Goal: Task Accomplishment & Management: Use online tool/utility

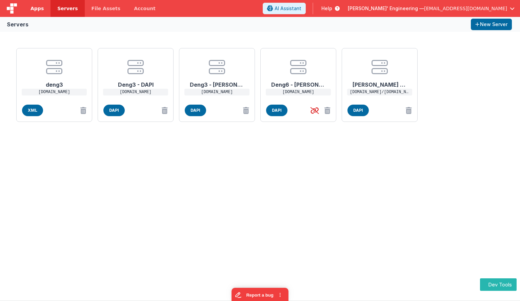
click at [38, 11] on span "Apps" at bounding box center [37, 8] width 13 height 7
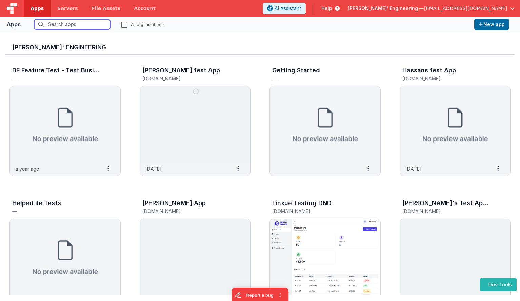
click at [62, 24] on input "text" at bounding box center [72, 24] width 76 height 10
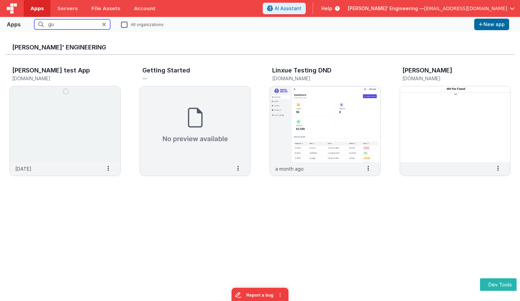
type input "gui"
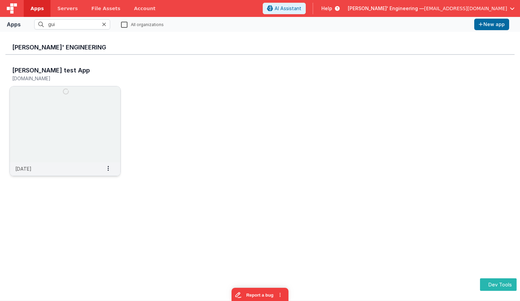
click at [80, 148] on img at bounding box center [65, 124] width 110 height 76
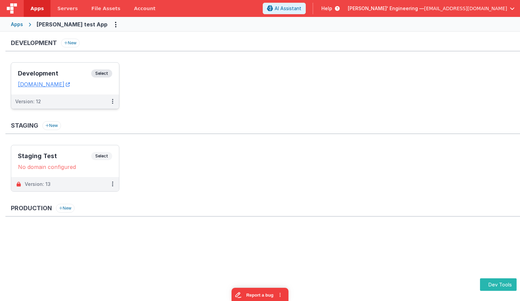
click at [100, 70] on span "Select" at bounding box center [101, 73] width 21 height 8
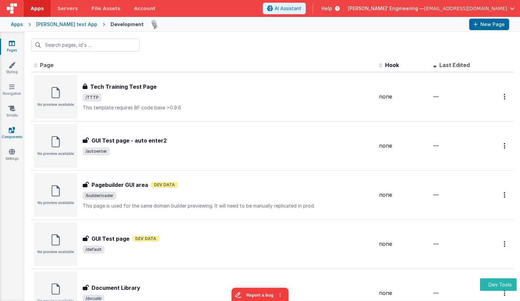
click at [10, 128] on icon at bounding box center [12, 130] width 6 height 7
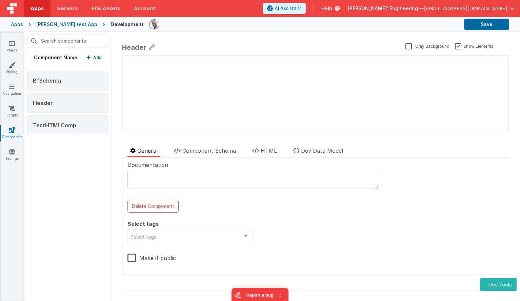
click at [94, 54] on p "Add" at bounding box center [97, 57] width 8 height 7
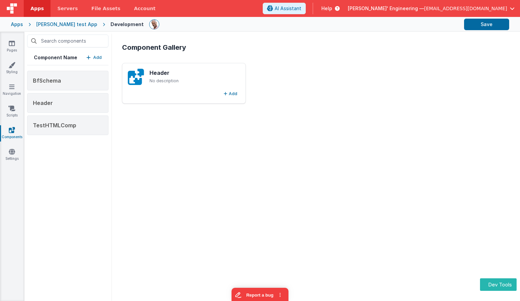
click at [225, 166] on div "Component Gallery Header No description Add" at bounding box center [316, 166] width 398 height 259
click at [231, 97] on button "Add" at bounding box center [230, 94] width 19 height 8
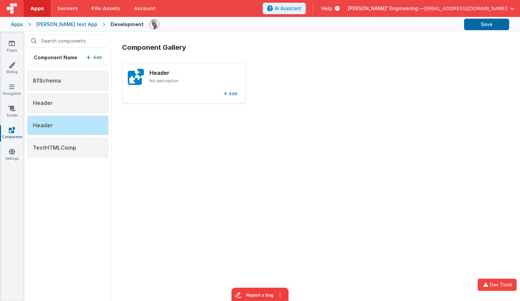
click at [304, 97] on div "Header No description Add" at bounding box center [315, 83] width 387 height 41
click at [228, 95] on button "Add" at bounding box center [230, 94] width 19 height 8
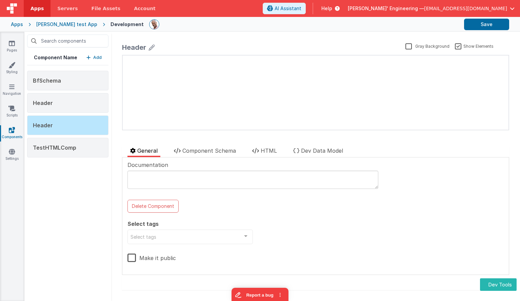
click at [97, 56] on p "Add" at bounding box center [97, 57] width 8 height 7
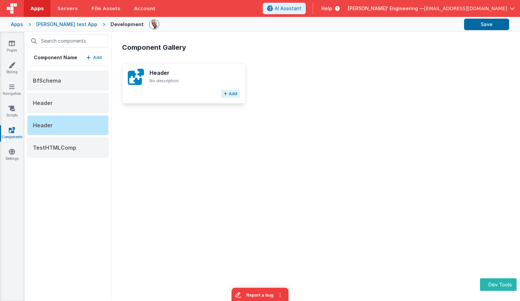
click at [233, 95] on button "Add" at bounding box center [230, 94] width 19 height 8
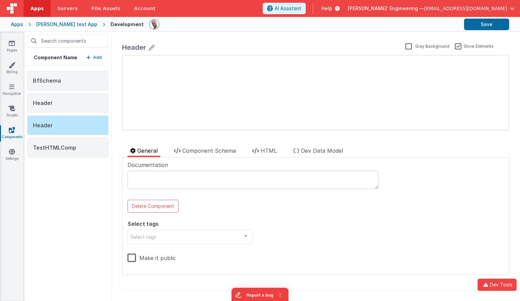
click at [204, 70] on div "update page model (See schema to hide after dev) { "component": { "comp": { "fi…" at bounding box center [316, 93] width 386 height 74
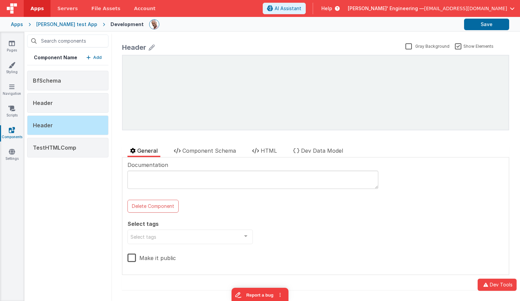
click at [90, 59] on icon "button" at bounding box center [88, 57] width 4 height 5
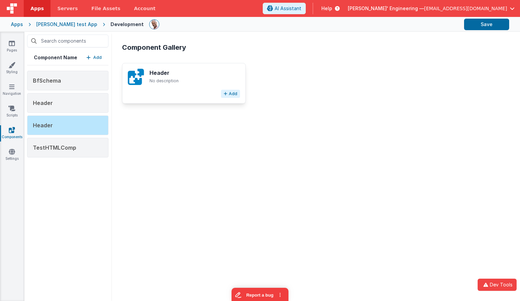
click at [233, 93] on button "Add" at bounding box center [230, 94] width 19 height 8
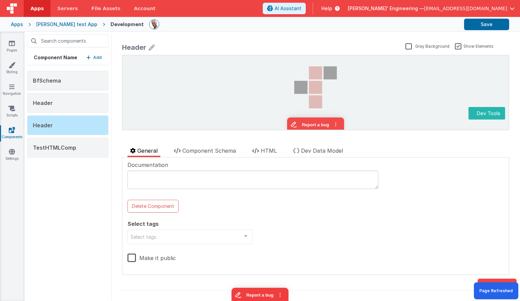
click at [100, 58] on p "Add" at bounding box center [97, 57] width 8 height 7
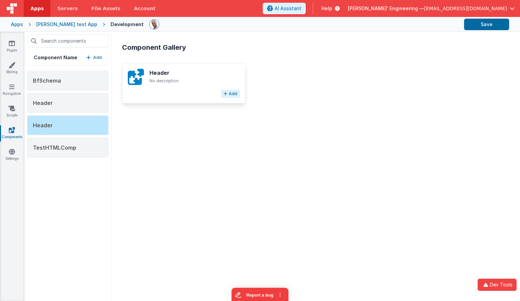
click at [238, 95] on button "Add" at bounding box center [230, 94] width 19 height 8
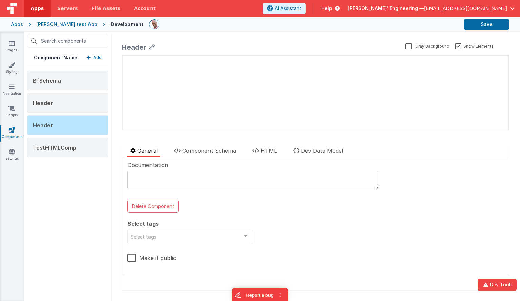
click at [97, 60] on p "Add" at bounding box center [97, 57] width 8 height 7
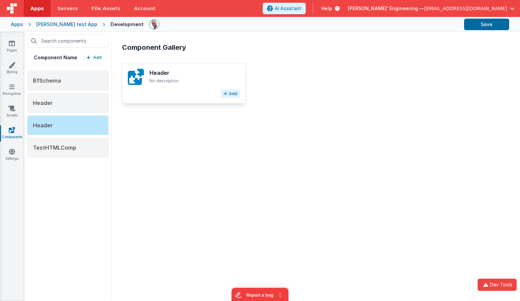
click at [235, 94] on button "Add" at bounding box center [230, 94] width 19 height 8
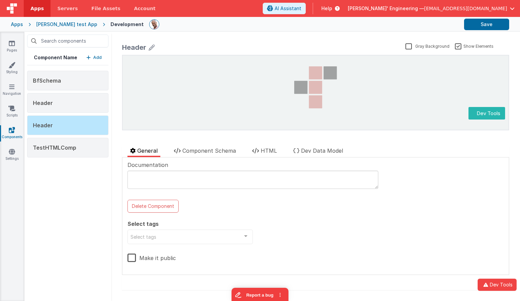
click at [106, 56] on div "Component Name Add BfSchema Header Header TestHTMLComp" at bounding box center [67, 166] width 87 height 269
click at [89, 56] on icon "button" at bounding box center [88, 57] width 4 height 5
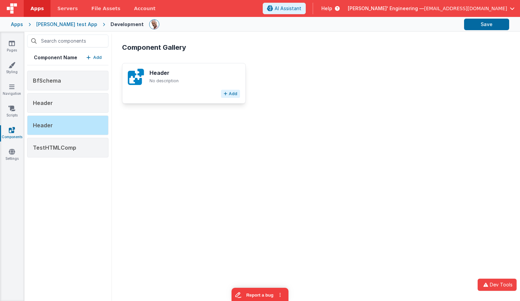
click at [232, 94] on button "Add" at bounding box center [230, 94] width 19 height 8
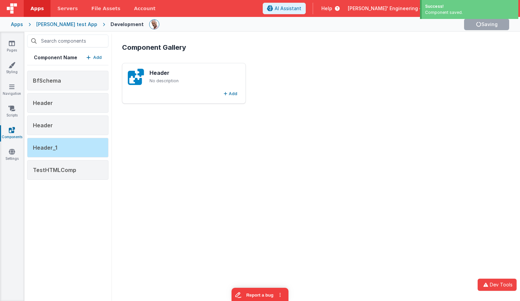
drag, startPoint x: 210, startPoint y: 140, endPoint x: 212, endPoint y: 137, distance: 3.7
click at [210, 139] on div "Component Gallery Header No description Add" at bounding box center [316, 166] width 398 height 259
click at [237, 91] on button "Add" at bounding box center [230, 94] width 19 height 8
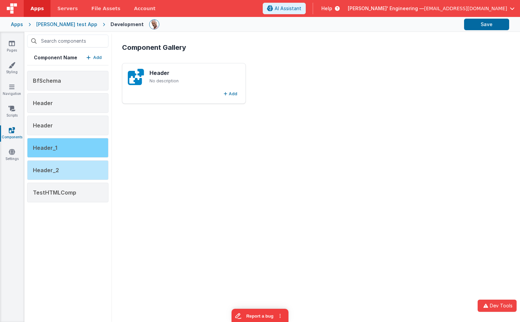
click at [73, 156] on div "Header_1" at bounding box center [67, 148] width 81 height 20
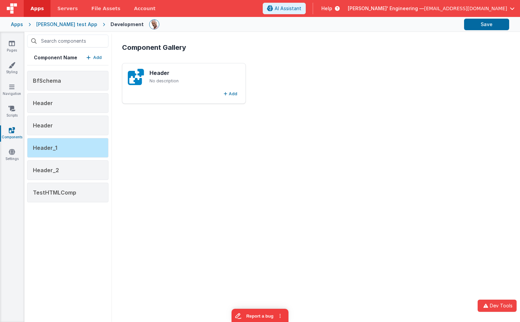
click at [73, 136] on div "BfSchema Header Header Header_1 Header_2 TestHTMLComp" at bounding box center [67, 136] width 81 height 131
click at [73, 145] on div "Header_1" at bounding box center [67, 148] width 81 height 20
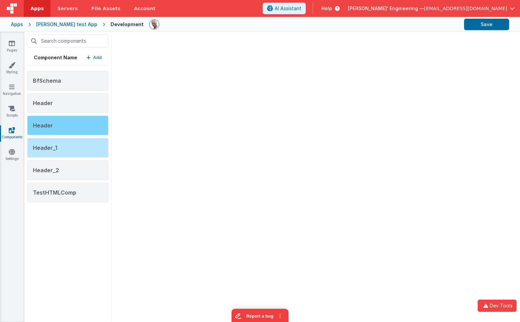
click at [96, 124] on div "Header" at bounding box center [67, 126] width 81 height 20
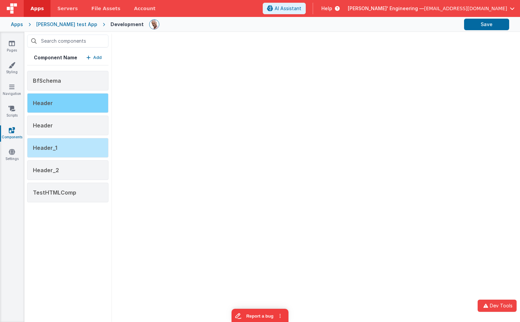
click at [94, 97] on div "Header" at bounding box center [67, 103] width 81 height 20
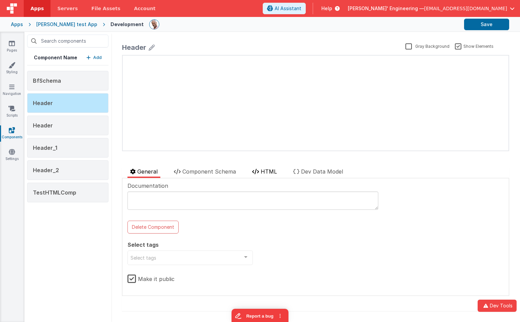
click at [266, 174] on span "HTML" at bounding box center [269, 171] width 16 height 7
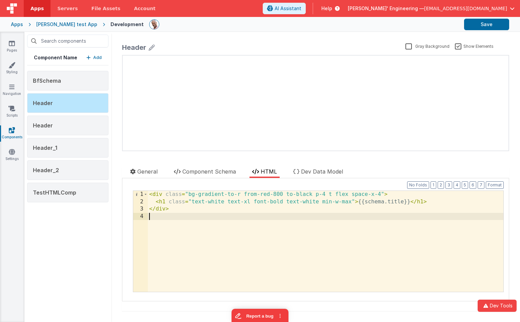
click at [225, 241] on div "< div class = "bg-gradient-to-r from-red-800 to-black p-4 t flex space-x-4" > <…" at bounding box center [326, 249] width 356 height 116
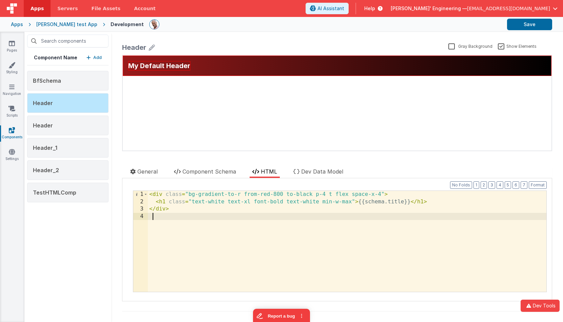
click at [92, 58] on button "Add" at bounding box center [93, 57] width 15 height 7
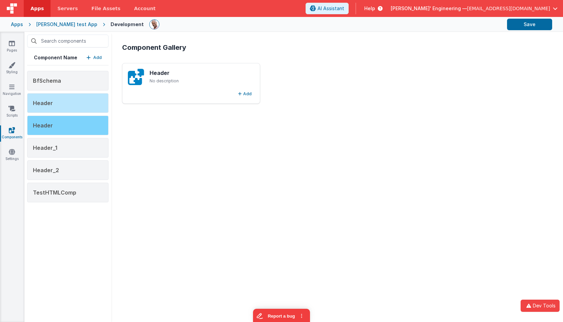
click at [63, 127] on div "Header" at bounding box center [67, 126] width 81 height 20
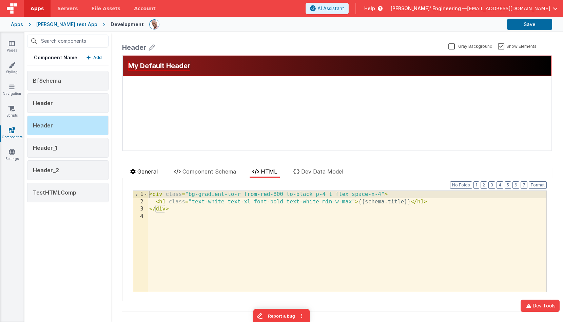
click at [148, 171] on span "General" at bounding box center [147, 171] width 20 height 7
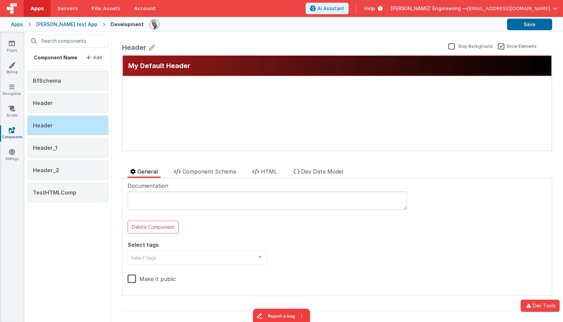
click at [144, 47] on div "Header" at bounding box center [134, 47] width 24 height 9
click at [151, 47] on icon at bounding box center [152, 47] width 6 height 9
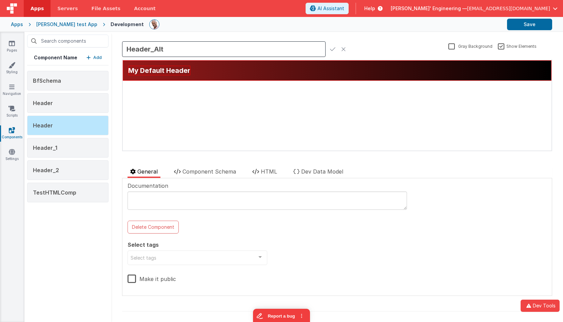
drag, startPoint x: 207, startPoint y: 105, endPoint x: 229, endPoint y: 96, distance: 23.9
click at [207, 105] on div "My Default Header update page model (See schema to hide after dev) { "component…" at bounding box center [337, 105] width 428 height 90
click at [266, 173] on span "HTML" at bounding box center [269, 171] width 16 height 7
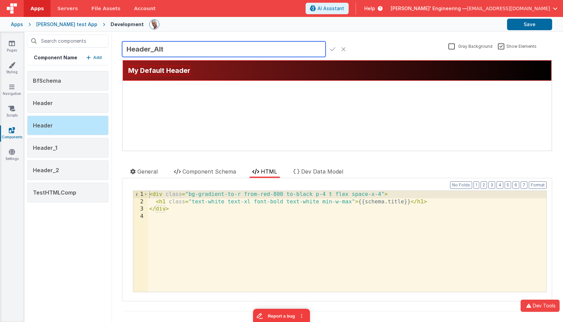
click at [170, 47] on input "Header_Alt" at bounding box center [223, 49] width 203 height 16
type input "Header_Blue"
click at [195, 101] on div "My Default Header update page model (See schema to hide after dev) { "component…" at bounding box center [337, 105] width 428 height 90
click at [265, 193] on div "< div class = "bg-gradient-to-r from-red-800 to-black p-4 t flex space-x-4" > <…" at bounding box center [347, 249] width 398 height 116
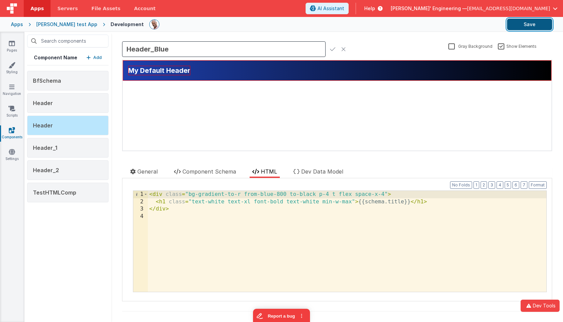
click at [520, 23] on button "Save" at bounding box center [529, 25] width 45 height 12
click at [331, 48] on icon at bounding box center [332, 48] width 5 height 9
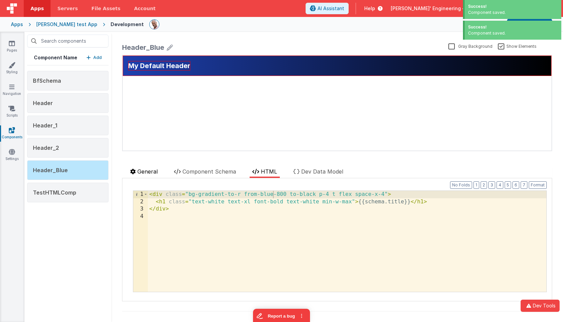
click at [149, 170] on span "General" at bounding box center [147, 171] width 20 height 7
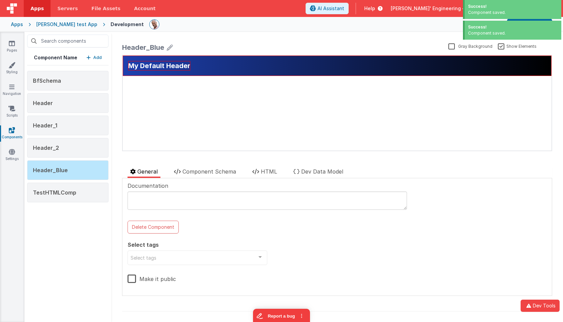
click at [149, 278] on label "Make it public" at bounding box center [151, 277] width 48 height 15
click at [0, 0] on input "Make it public" at bounding box center [0, 0] width 0 height 0
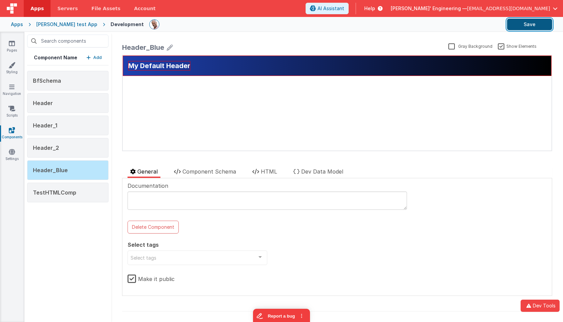
click at [520, 26] on button "Save" at bounding box center [529, 25] width 45 height 12
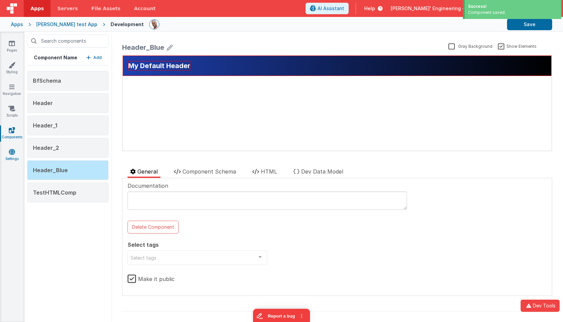
click at [7, 154] on link "Settings" at bounding box center [12, 155] width 24 height 14
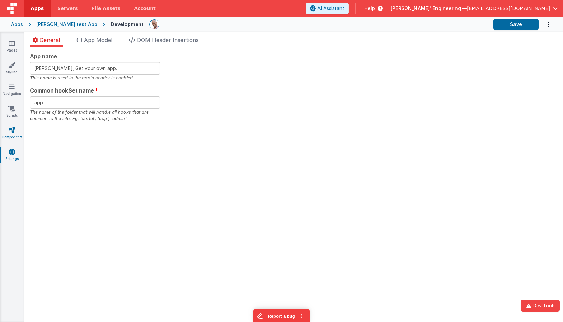
click at [12, 135] on link "Components" at bounding box center [12, 134] width 24 height 14
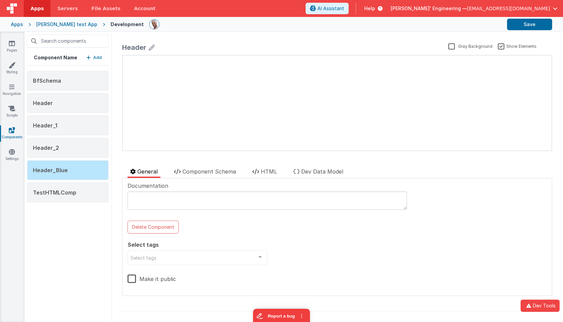
click at [97, 58] on p "Add" at bounding box center [97, 57] width 8 height 7
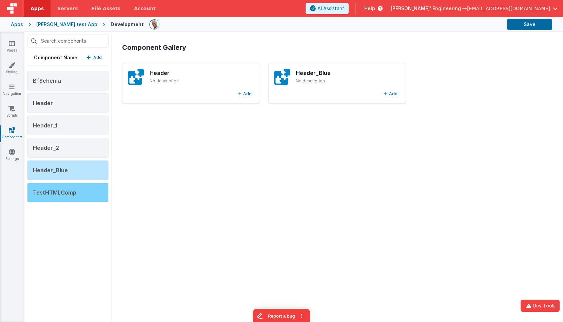
click at [66, 190] on span "TestHTMLComp" at bounding box center [54, 192] width 43 height 7
drag, startPoint x: 60, startPoint y: 204, endPoint x: 64, endPoint y: 200, distance: 6.5
click at [60, 204] on div "Component Name Add BfSchema Header Header_1 Header_2 Header_Blue TestHTMLComp" at bounding box center [67, 177] width 87 height 290
click at [68, 197] on div "TestHTMLComp" at bounding box center [67, 193] width 81 height 20
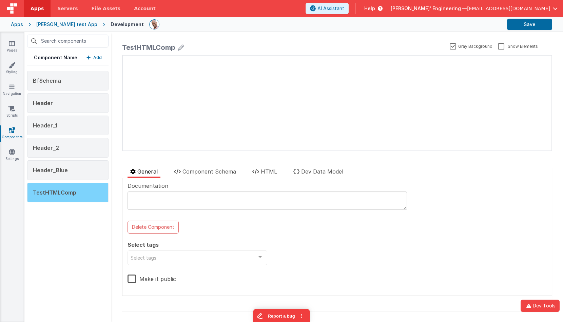
click at [60, 189] on div "TestHTMLComp" at bounding box center [67, 193] width 81 height 20
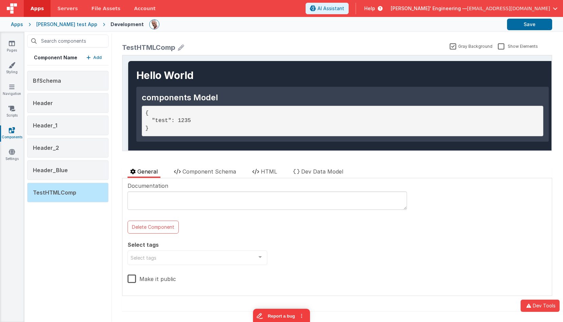
drag, startPoint x: 143, startPoint y: 280, endPoint x: 135, endPoint y: 279, distance: 8.5
click at [142, 279] on label "Make it public" at bounding box center [151, 277] width 48 height 15
click at [0, 0] on input "Make it public" at bounding box center [0, 0] width 0 height 0
click at [520, 27] on button "Save" at bounding box center [529, 25] width 45 height 12
click at [100, 58] on p "Add" at bounding box center [97, 57] width 8 height 7
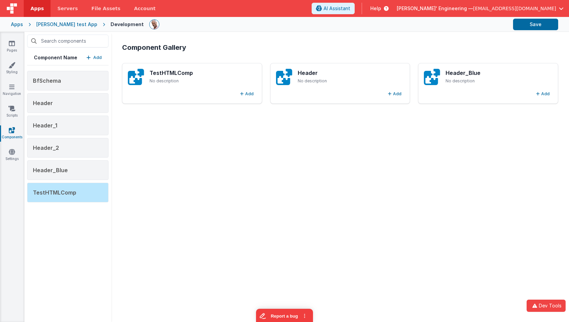
click at [228, 49] on h2 "Component Gallery" at bounding box center [340, 47] width 436 height 9
click at [175, 77] on div "TestHTMLComp No description" at bounding box center [201, 76] width 104 height 15
click at [75, 187] on div "TestHTMLComp" at bounding box center [67, 193] width 81 height 20
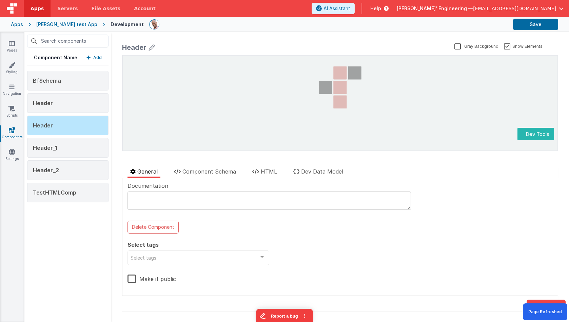
click at [158, 200] on textarea at bounding box center [268, 200] width 283 height 18
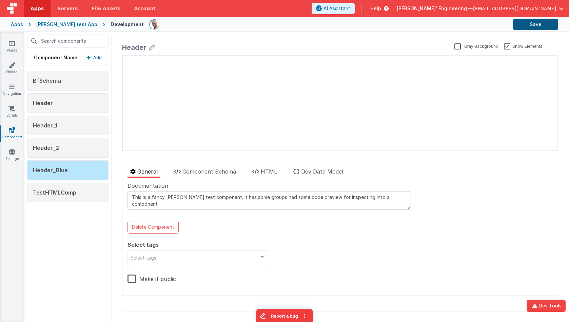
type textarea "This is a fancy dancy test component. It has some groups nad some code preview …"
click at [520, 26] on button "Save" at bounding box center [535, 25] width 45 height 12
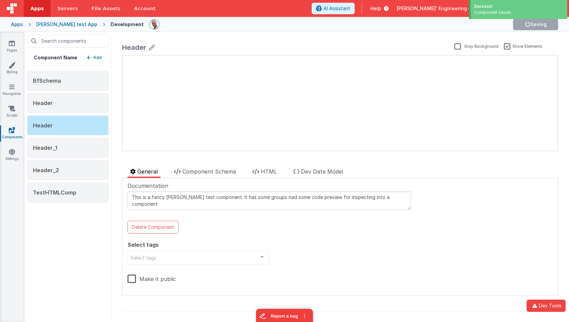
click at [101, 57] on p "Add" at bounding box center [97, 57] width 8 height 7
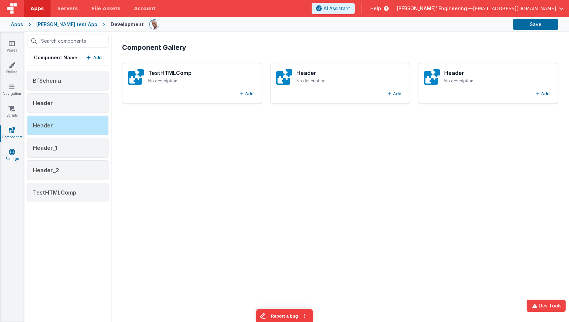
click at [10, 155] on icon at bounding box center [12, 151] width 6 height 7
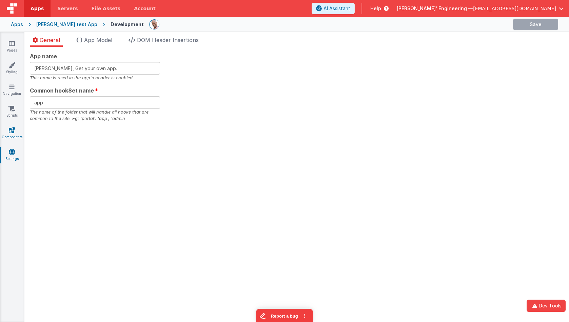
click at [12, 134] on link "Components" at bounding box center [12, 134] width 24 height 14
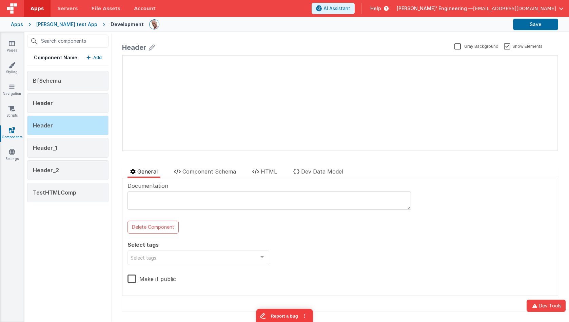
click at [93, 58] on button "Add" at bounding box center [93, 57] width 15 height 7
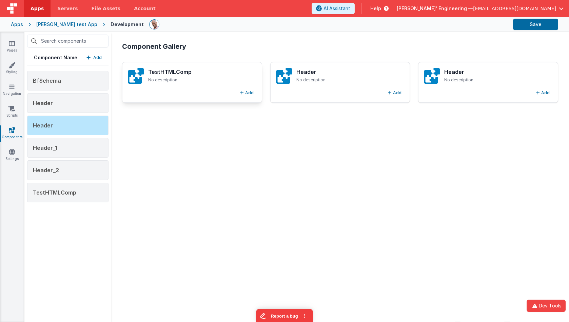
scroll to position [2, 0]
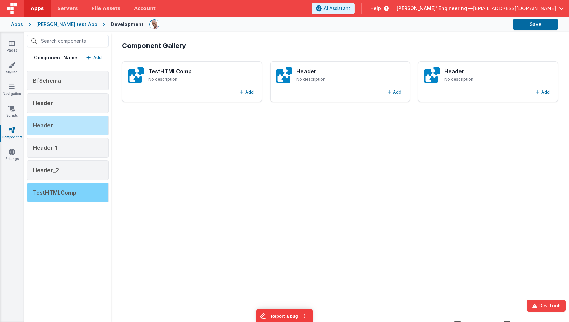
click at [75, 191] on span "TestHTMLComp" at bounding box center [54, 192] width 43 height 7
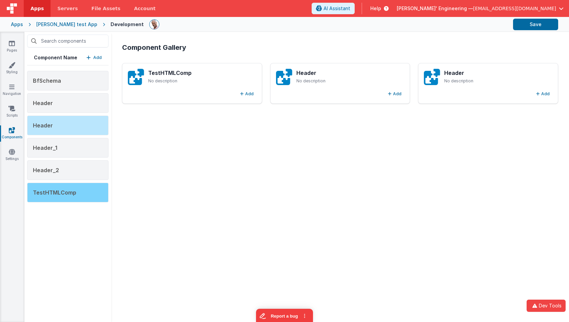
scroll to position [0, 0]
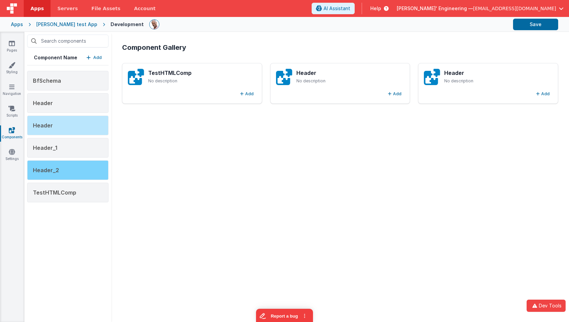
click at [74, 188] on div "TestHTMLComp" at bounding box center [67, 193] width 81 height 20
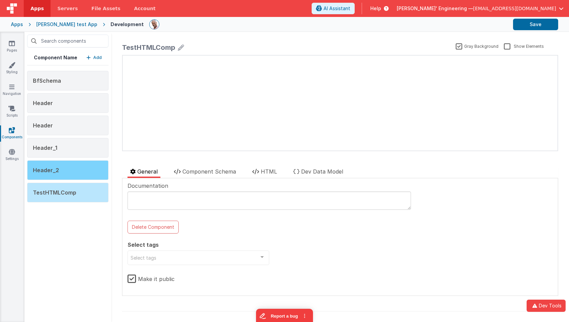
click at [79, 176] on div "Header_2" at bounding box center [67, 170] width 81 height 20
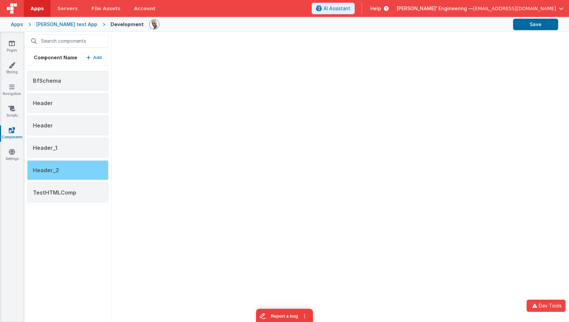
drag, startPoint x: 67, startPoint y: 164, endPoint x: 101, endPoint y: 163, distance: 33.9
click at [67, 164] on div "Header_2" at bounding box center [67, 170] width 81 height 20
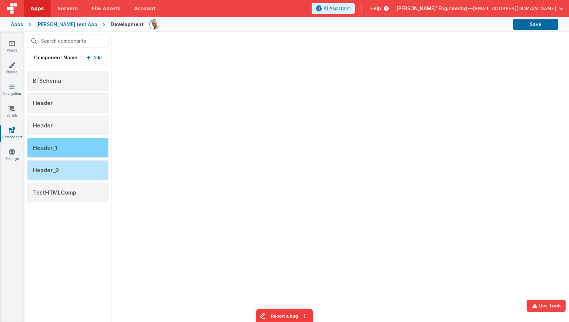
click at [65, 148] on div "Header_1" at bounding box center [67, 148] width 81 height 20
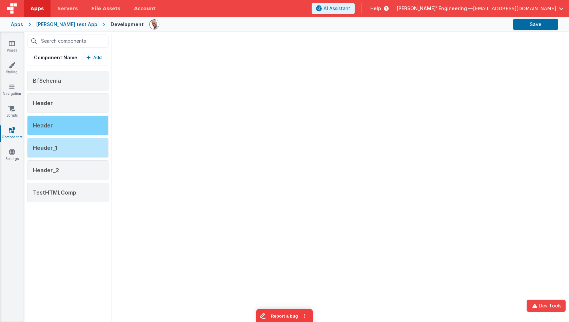
drag, startPoint x: 60, startPoint y: 126, endPoint x: 65, endPoint y: 116, distance: 11.1
click at [60, 126] on div "Header" at bounding box center [67, 126] width 81 height 20
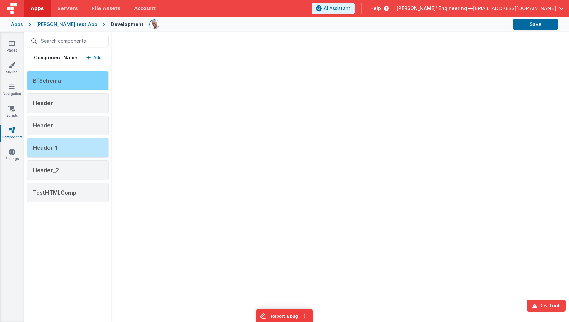
click at [73, 84] on div "BfSchema" at bounding box center [67, 81] width 81 height 20
click at [62, 19] on div "Apps Charles GUI test App Development Save" at bounding box center [284, 24] width 569 height 15
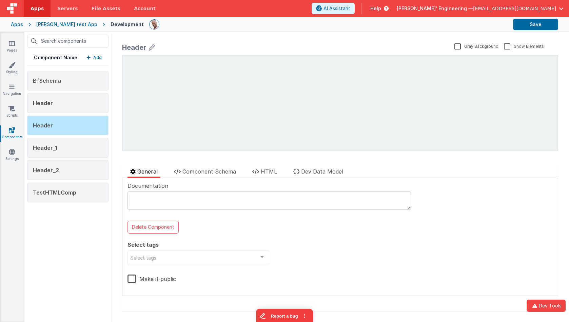
click at [65, 25] on div "Charles GUI test App" at bounding box center [66, 24] width 61 height 7
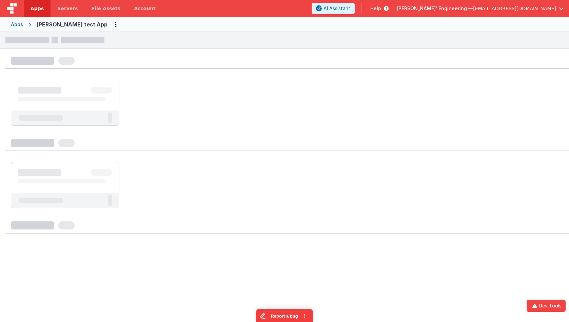
click at [302, 98] on ul at bounding box center [287, 103] width 552 height 46
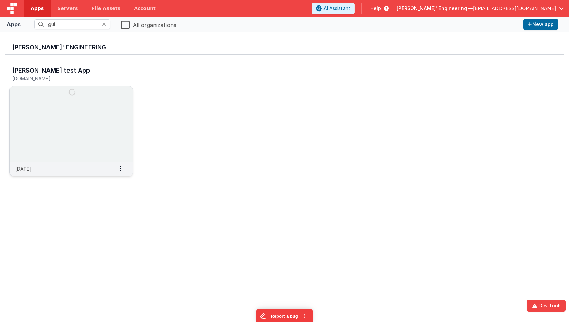
click at [123, 105] on img at bounding box center [71, 124] width 123 height 76
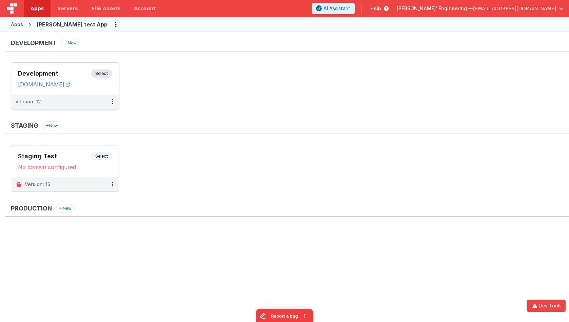
click at [104, 72] on span "Select" at bounding box center [101, 73] width 21 height 8
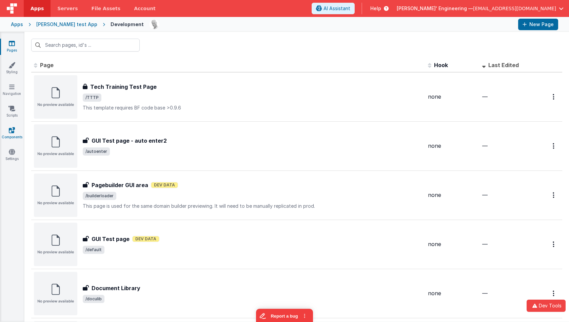
click at [14, 132] on icon at bounding box center [12, 130] width 6 height 7
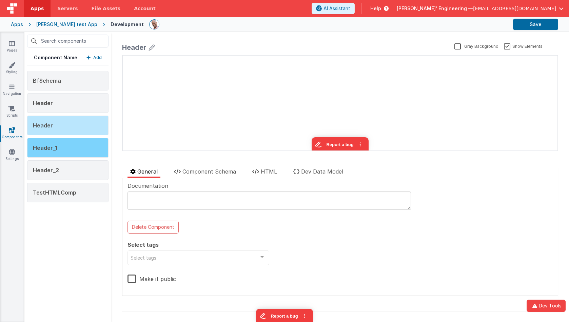
click at [82, 150] on div "Header_1" at bounding box center [67, 148] width 81 height 20
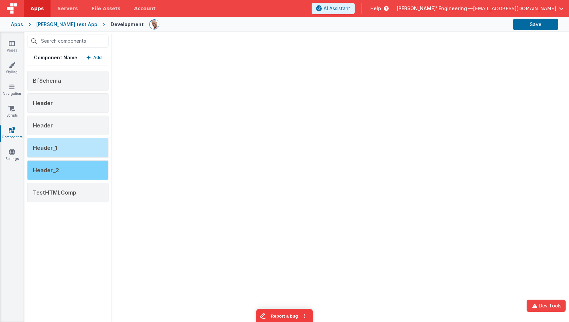
click at [76, 175] on div "Header_2" at bounding box center [67, 170] width 81 height 20
click at [95, 169] on div "Header_2" at bounding box center [67, 170] width 81 height 20
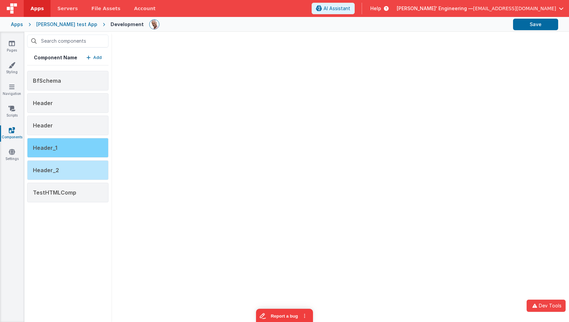
click at [85, 145] on div "Header_1" at bounding box center [67, 148] width 81 height 20
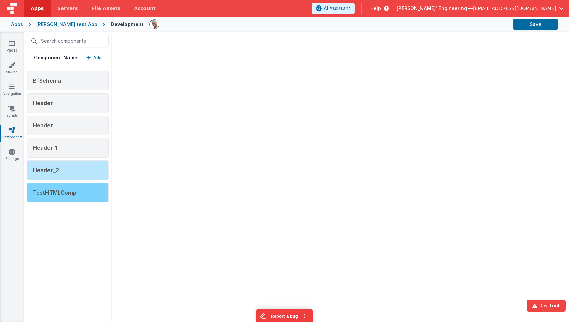
click at [81, 195] on div "TestHTMLComp" at bounding box center [67, 193] width 81 height 20
click at [71, 195] on span "TestHTMLComp" at bounding box center [54, 192] width 43 height 7
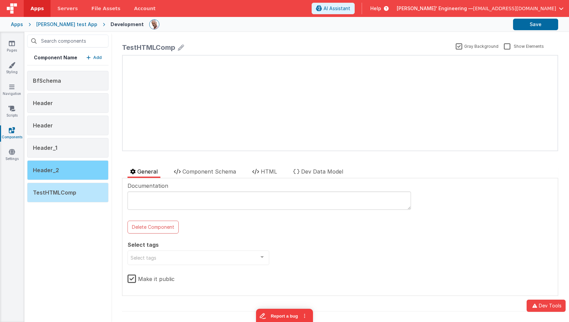
click at [74, 169] on div "Header_2" at bounding box center [67, 170] width 81 height 20
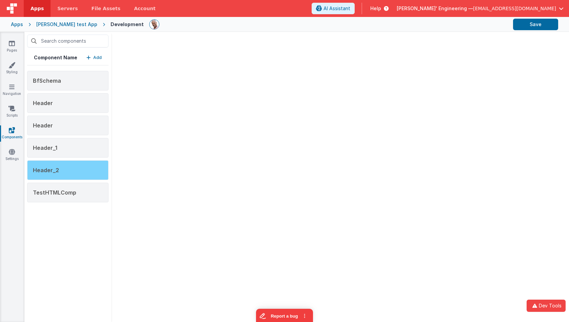
click at [74, 169] on div "Header_2" at bounding box center [67, 170] width 81 height 20
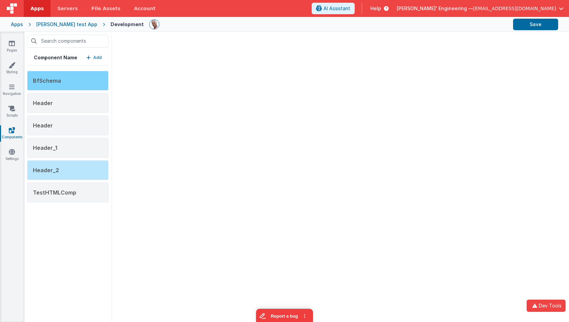
click at [75, 81] on div "BfSchema" at bounding box center [67, 81] width 81 height 20
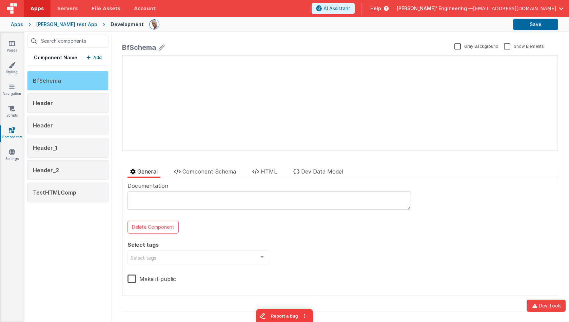
click at [81, 80] on div "BfSchema" at bounding box center [67, 81] width 81 height 20
drag, startPoint x: 153, startPoint y: 197, endPoint x: 157, endPoint y: 196, distance: 4.2
click at [153, 197] on textarea at bounding box center [268, 200] width 283 height 18
click at [96, 59] on p "Add" at bounding box center [97, 57] width 8 height 7
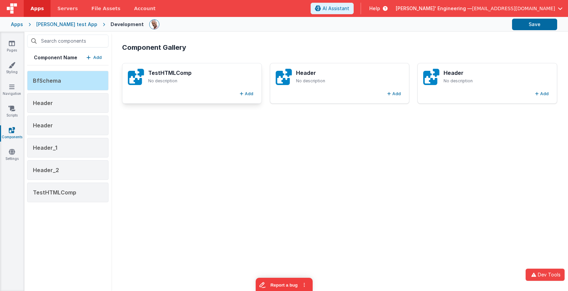
click at [189, 79] on p "No description" at bounding box center [202, 80] width 108 height 5
click at [244, 95] on button "Add" at bounding box center [246, 94] width 19 height 8
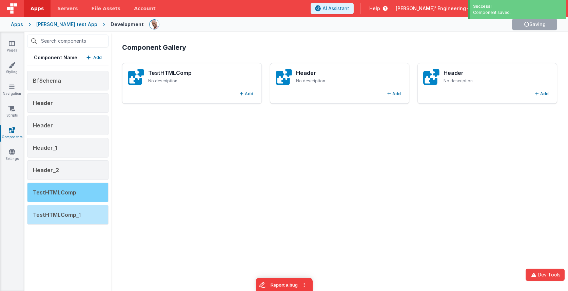
click at [89, 189] on div "TestHTMLComp" at bounding box center [67, 193] width 81 height 20
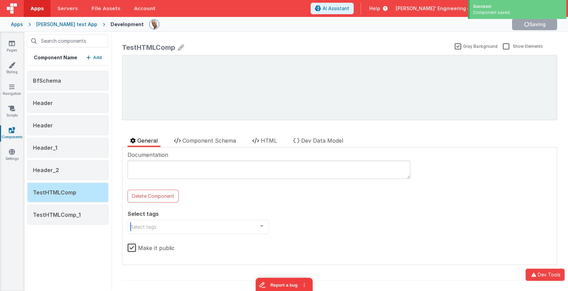
click at [194, 234] on div "Select tags" at bounding box center [197, 227] width 141 height 15
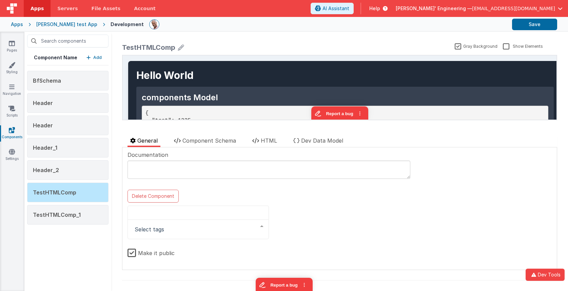
click at [366, 220] on div "Documentation Delete Component Select tags List is empty. Make it public" at bounding box center [339, 209] width 424 height 116
click at [210, 230] on div at bounding box center [197, 230] width 141 height 20
type input "Developer"
click at [173, 230] on input "Developer" at bounding box center [192, 230] width 124 height 14
drag, startPoint x: 170, startPoint y: 230, endPoint x: 198, endPoint y: 228, distance: 27.9
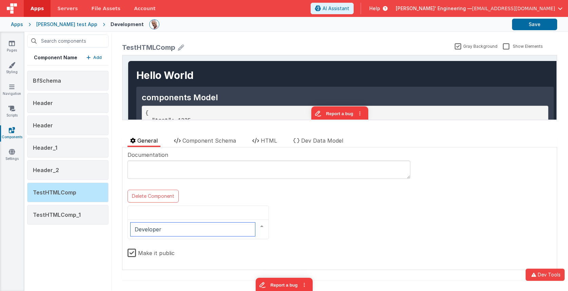
click at [131, 228] on input "Developer" at bounding box center [192, 230] width 124 height 14
drag, startPoint x: 384, startPoint y: 226, endPoint x: 380, endPoint y: 226, distance: 4.1
click at [384, 226] on div "Documentation Delete Component Select tags Select tags ALL Novice Intermediate …" at bounding box center [339, 206] width 424 height 110
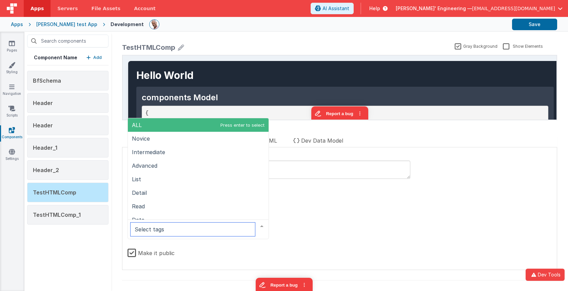
click at [217, 226] on div at bounding box center [197, 230] width 141 height 20
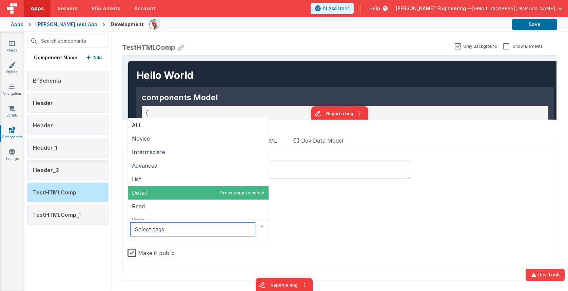
scroll to position [48, 0]
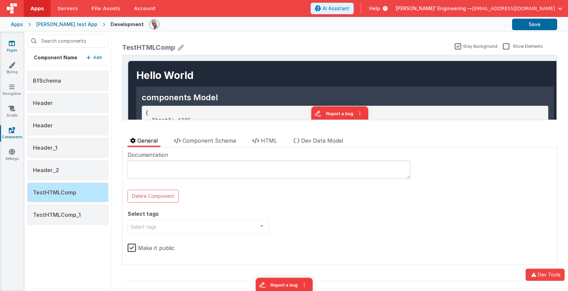
click at [12, 45] on icon at bounding box center [12, 43] width 6 height 7
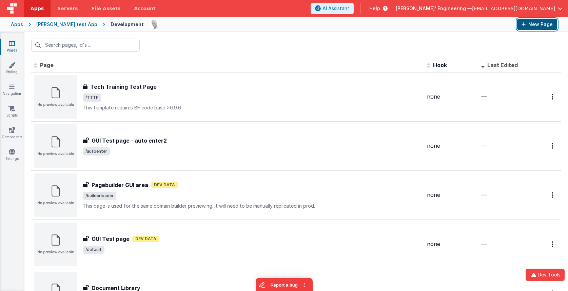
click at [543, 28] on button "New Page" at bounding box center [537, 25] width 40 height 12
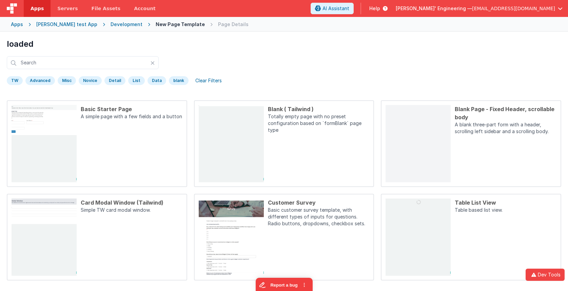
click at [18, 26] on div "Apps" at bounding box center [17, 24] width 12 height 7
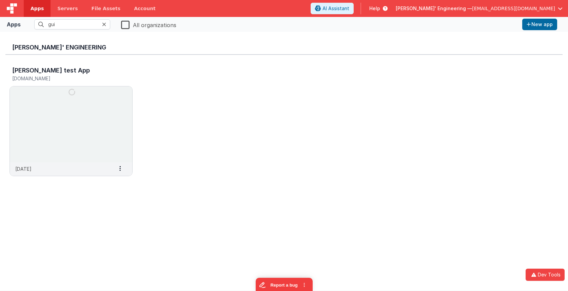
drag, startPoint x: 121, startPoint y: 23, endPoint x: 125, endPoint y: 24, distance: 3.9
click at [121, 23] on label "All organizations" at bounding box center [148, 24] width 55 height 9
click at [0, 0] on input "All organizations" at bounding box center [0, 0] width 0 height 0
click at [105, 24] on icon at bounding box center [104, 24] width 4 height 5
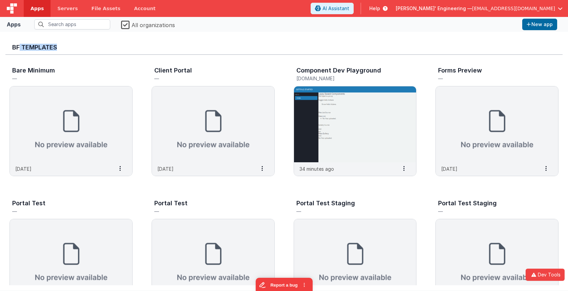
drag, startPoint x: 19, startPoint y: 47, endPoint x: 95, endPoint y: 46, distance: 76.6
click at [93, 46] on h3 "BF Templates" at bounding box center [283, 47] width 543 height 7
drag, startPoint x: 107, startPoint y: 57, endPoint x: 110, endPoint y: 55, distance: 3.8
click at [106, 57] on div "Bare Minimum — 4 years ago Settings Copy API Key Merge App Delete App Client Po…" at bounding box center [283, 256] width 557 height 403
click at [71, 27] on input "text" at bounding box center [72, 24] width 76 height 10
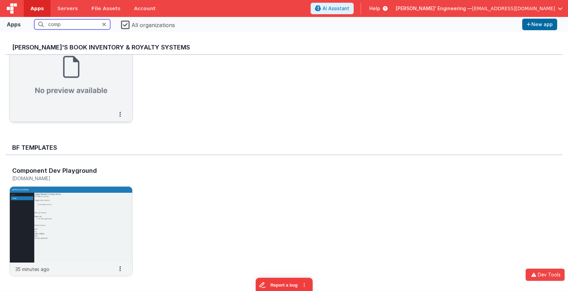
scroll to position [61, 0]
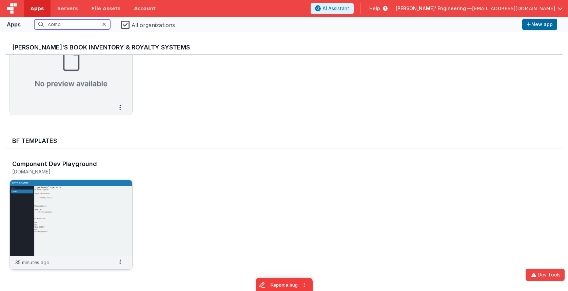
type input "comp"
click at [94, 208] on img at bounding box center [71, 218] width 122 height 76
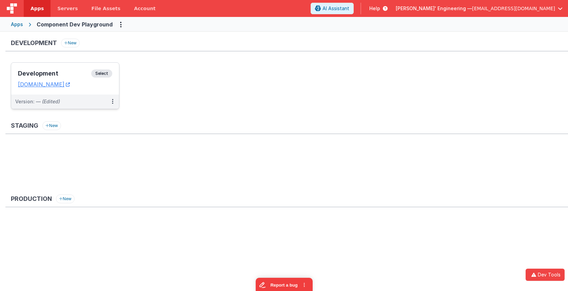
click at [108, 70] on span "Select" at bounding box center [101, 73] width 21 height 8
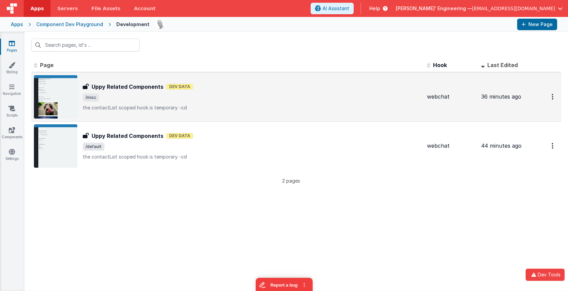
click at [121, 96] on span "/misc" at bounding box center [252, 98] width 339 height 8
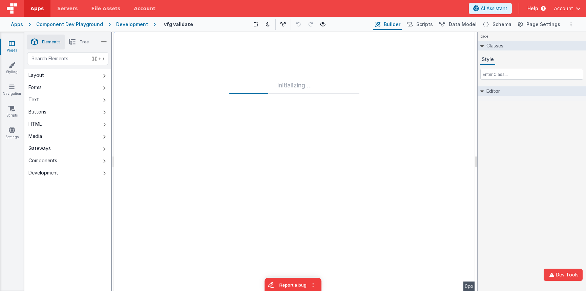
drag, startPoint x: 123, startPoint y: 23, endPoint x: 184, endPoint y: 26, distance: 61.1
click at [123, 23] on div "Development" at bounding box center [132, 24] width 32 height 7
